Goal: Task Accomplishment & Management: Manage account settings

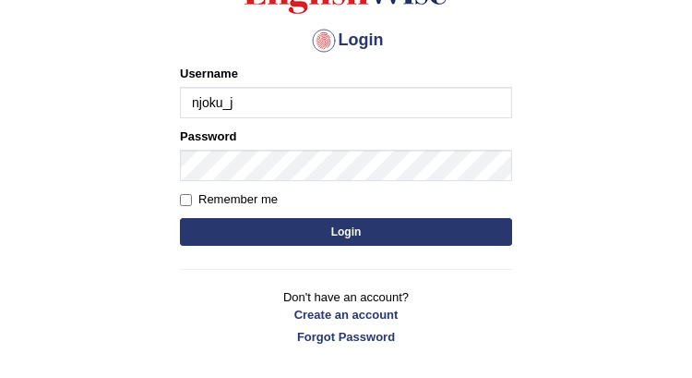
type input "njoku_j"
type input "jamesnjoku"
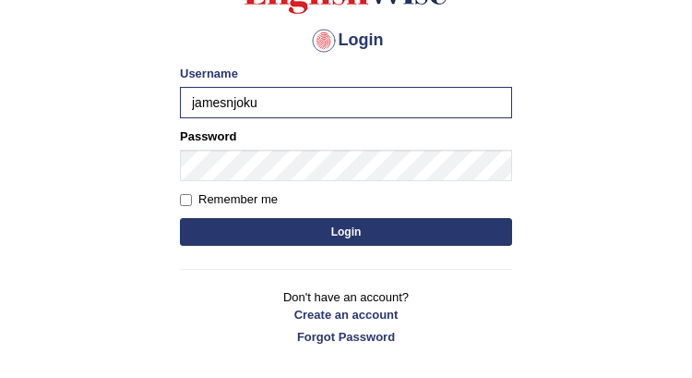
click at [343, 231] on button "Login" at bounding box center [346, 232] width 332 height 28
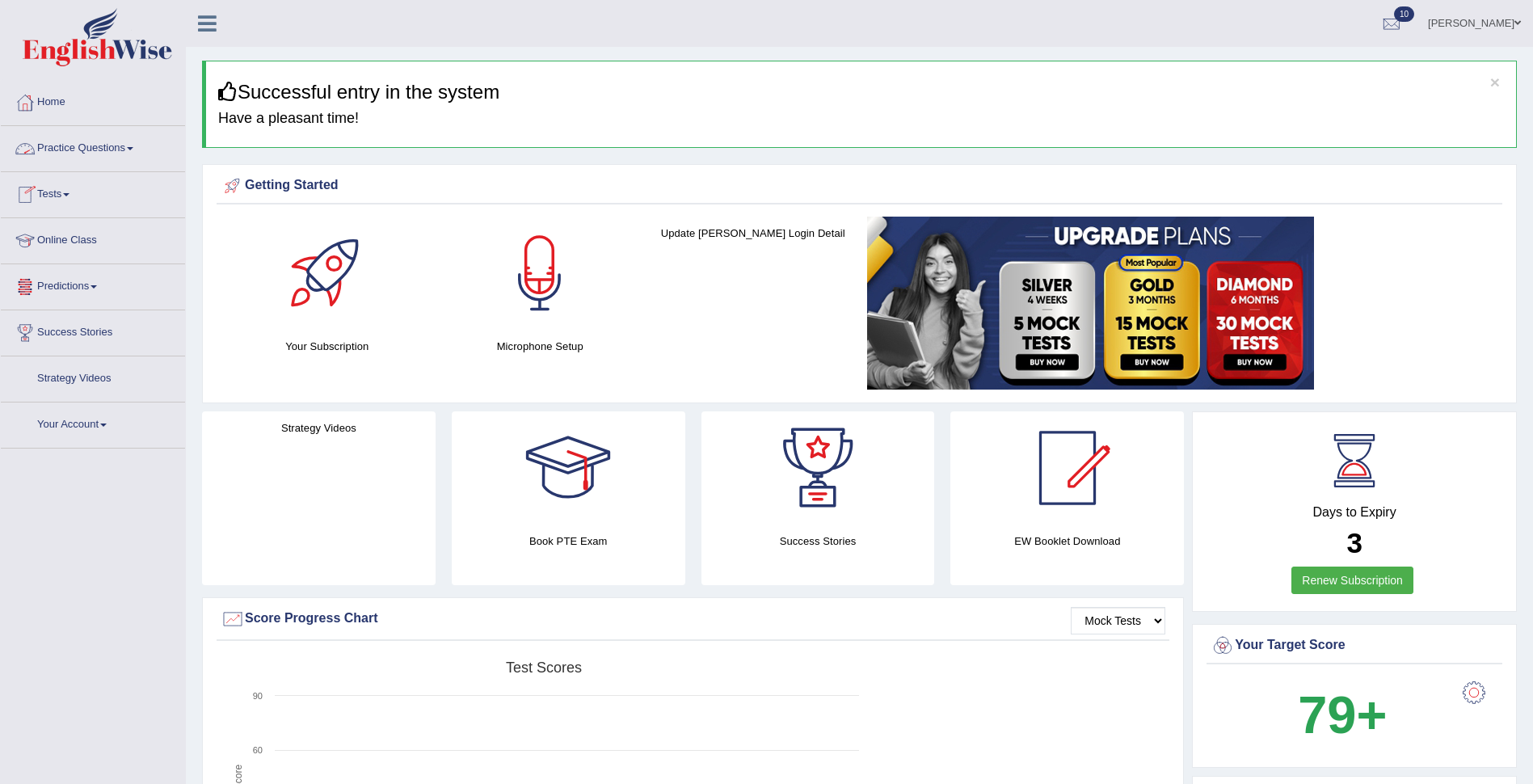
click at [74, 147] on link "Practice Questions" at bounding box center [93, 146] width 184 height 40
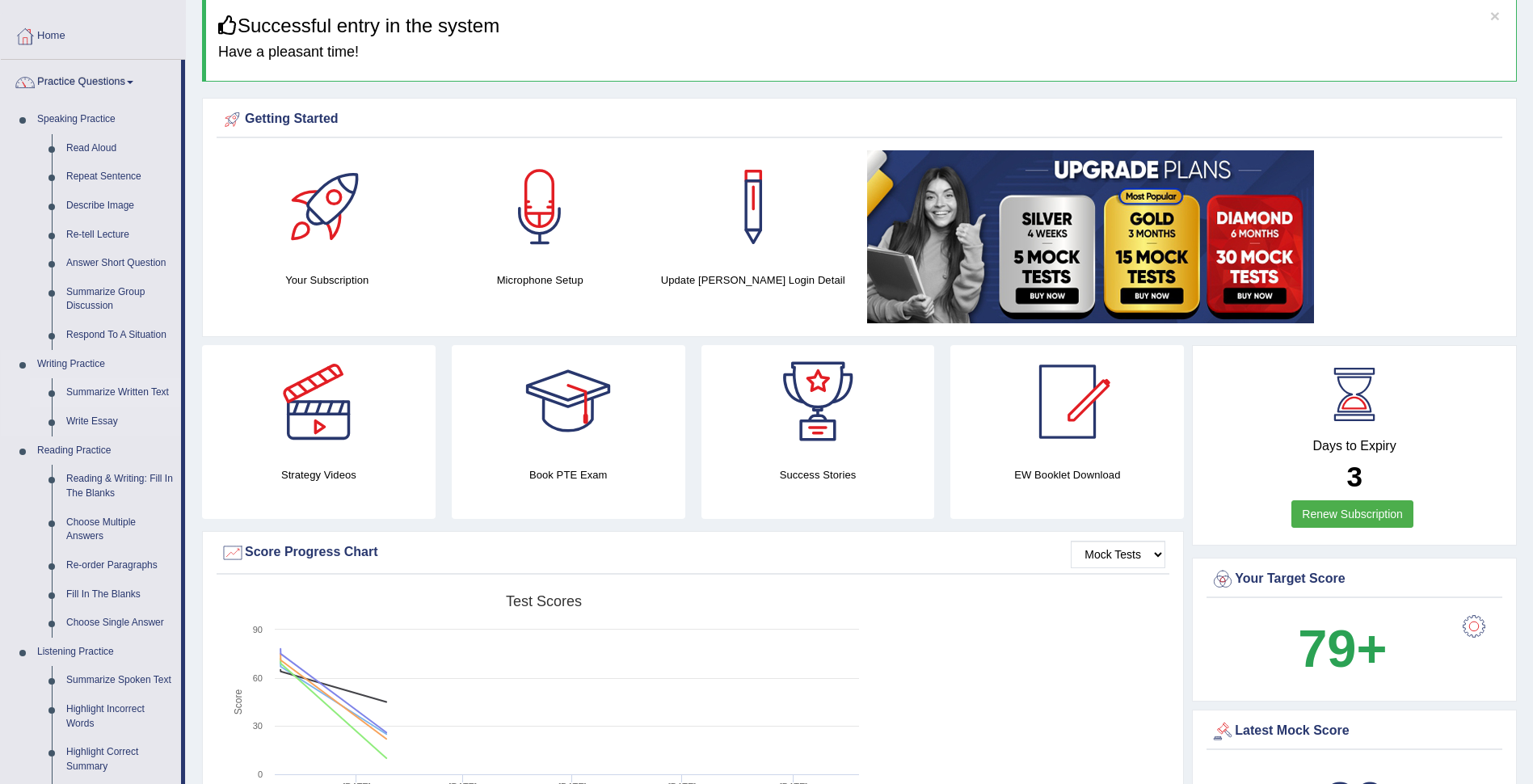
scroll to position [162, 0]
